Goal: Find contact information: Find contact information

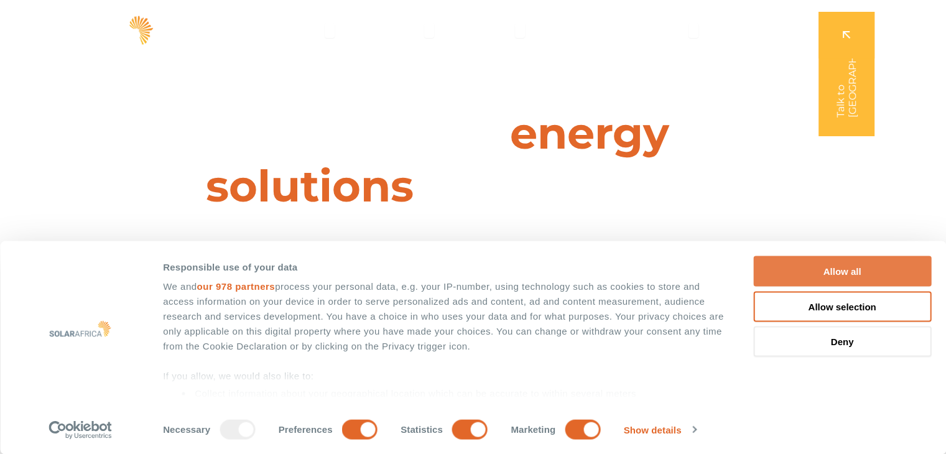
click at [781, 265] on button "Allow all" at bounding box center [842, 271] width 178 height 30
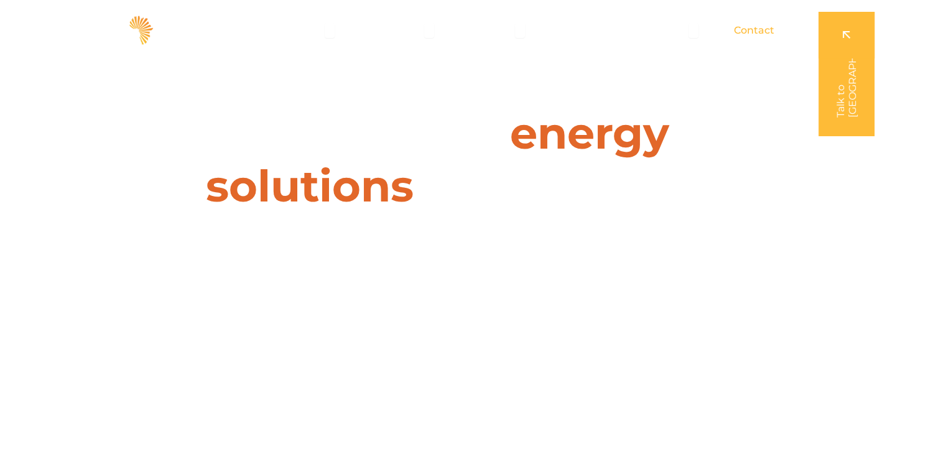
click at [739, 35] on span "Contact" at bounding box center [754, 30] width 40 height 15
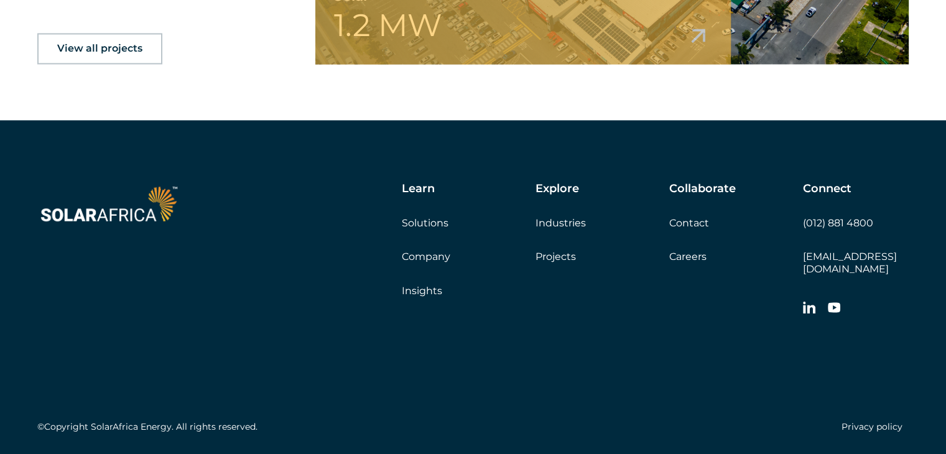
scroll to position [2062, 0]
